Goal: Information Seeking & Learning: Learn about a topic

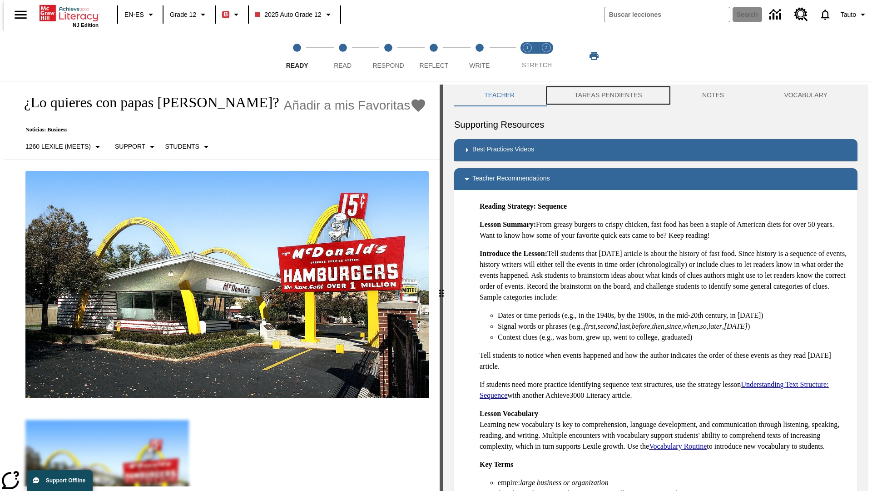
click at [602, 95] on button "TAREAS PENDIENTES" at bounding box center [609, 96] width 128 height 22
click at [607, 95] on button "TAREAS PENDIENTES" at bounding box center [609, 96] width 128 height 22
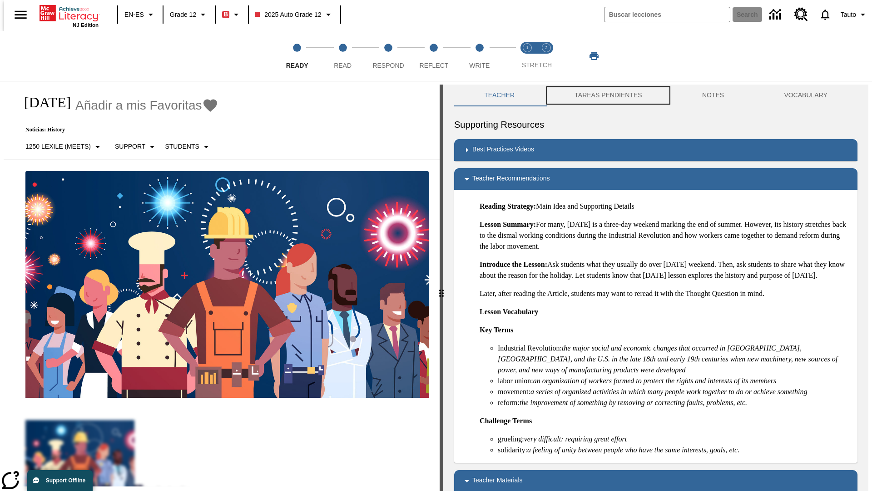
click at [607, 95] on button "TAREAS PENDIENTES" at bounding box center [609, 96] width 128 height 22
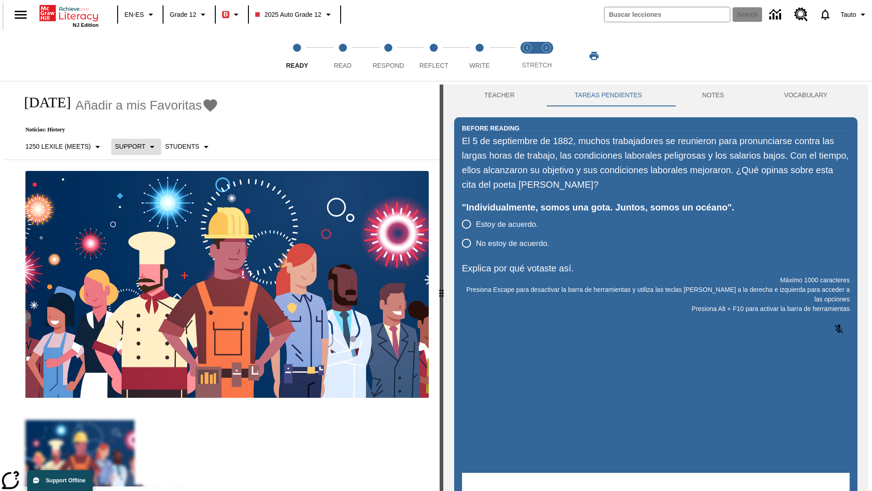
click at [131, 146] on p "Support" at bounding box center [130, 147] width 30 height 10
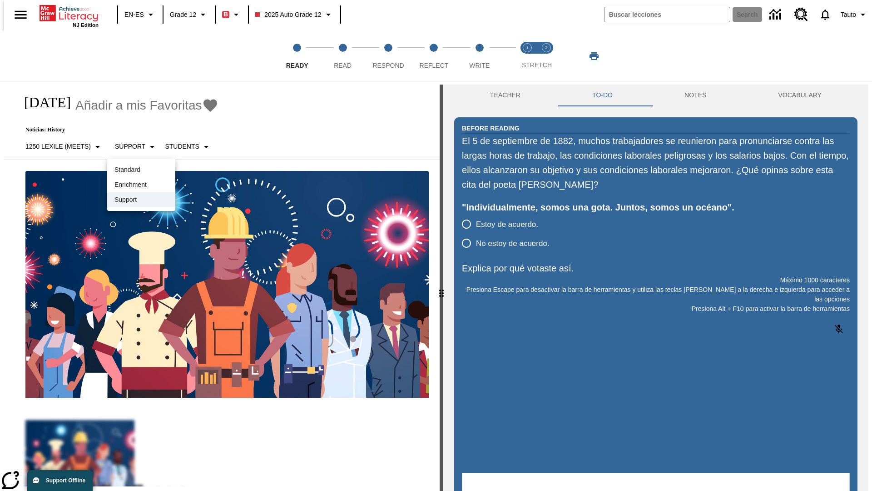
click at [141, 199] on p "Support" at bounding box center [141, 200] width 54 height 10
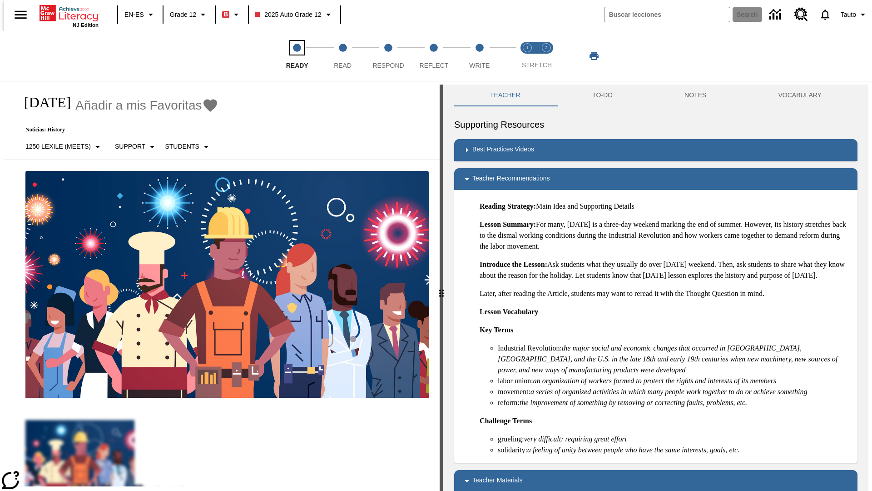
click at [297, 56] on span "Ready" at bounding box center [297, 62] width 22 height 16
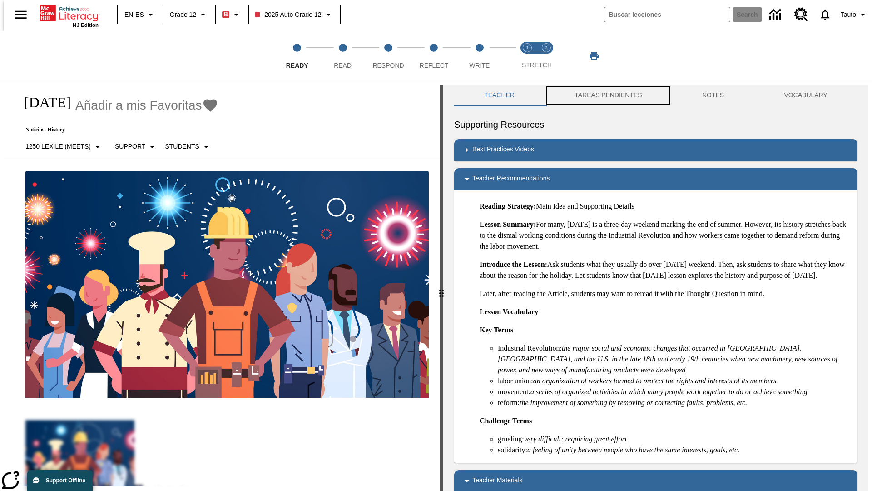
click at [602, 95] on button "TAREAS PENDIENTES" at bounding box center [609, 96] width 128 height 22
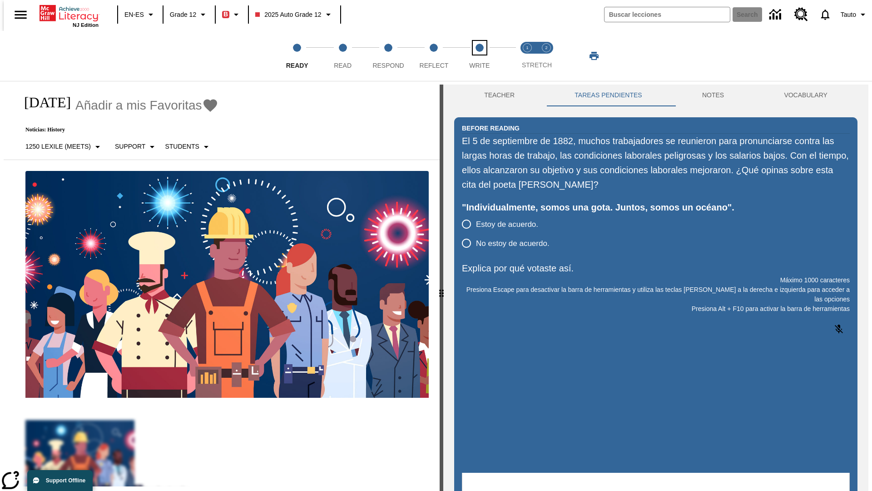
click at [479, 56] on span "Write" at bounding box center [479, 62] width 20 height 16
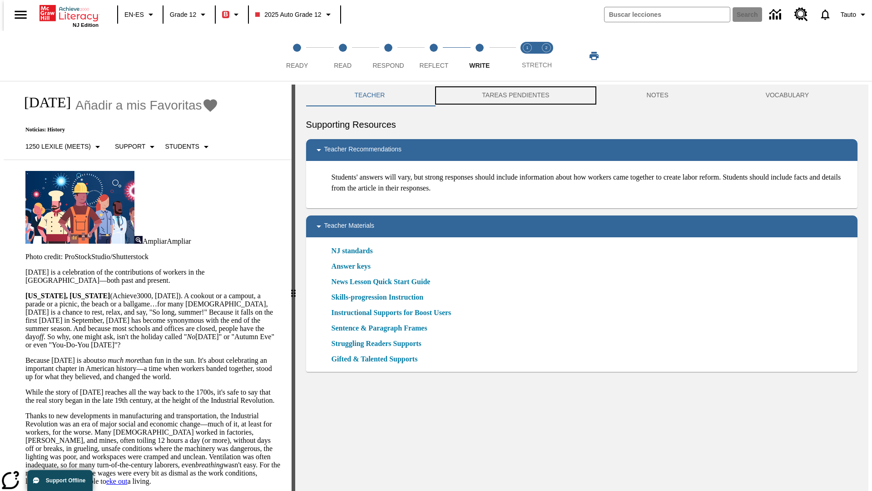
scroll to position [0, 0]
